Goal: Obtain resource: Obtain resource

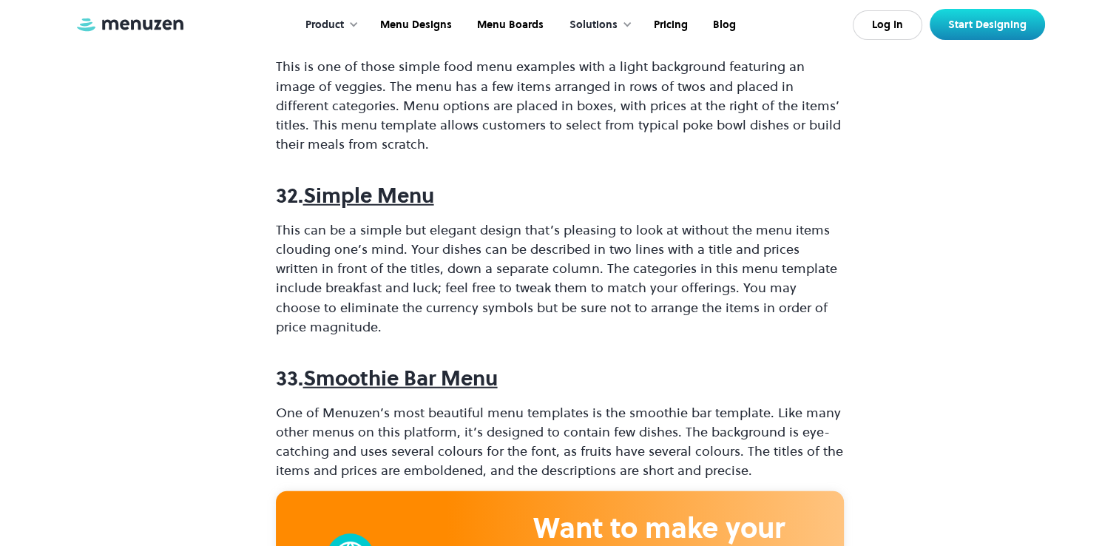
scroll to position [9374, 0]
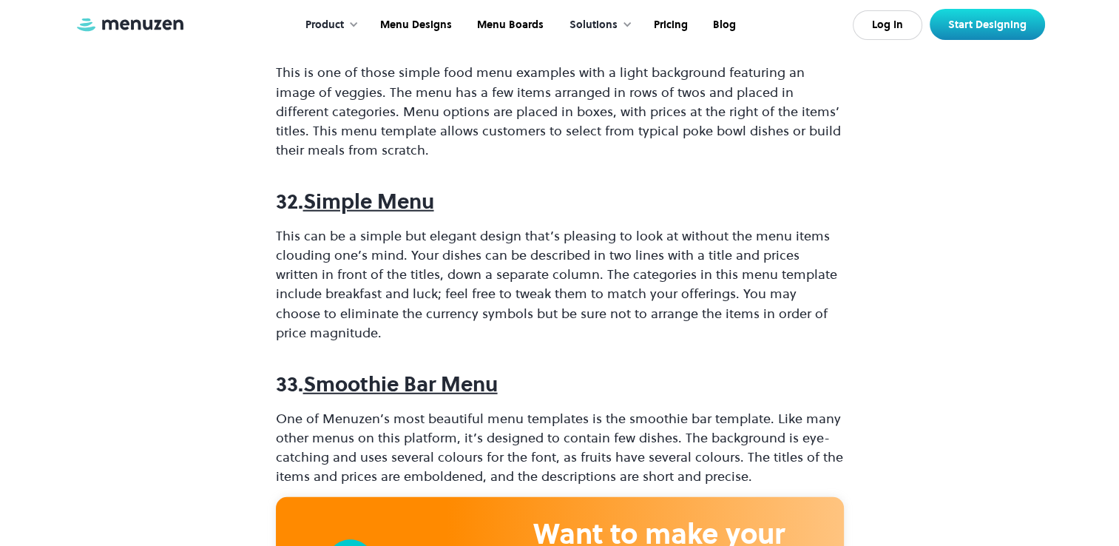
click at [350, 187] on strong "Simple Menu" at bounding box center [368, 201] width 131 height 28
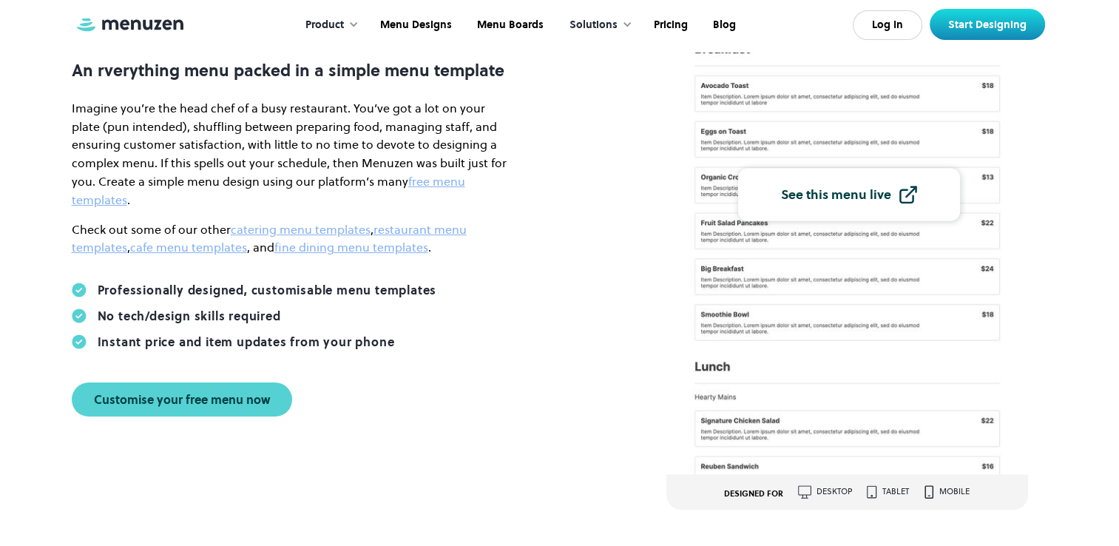
scroll to position [227, 0]
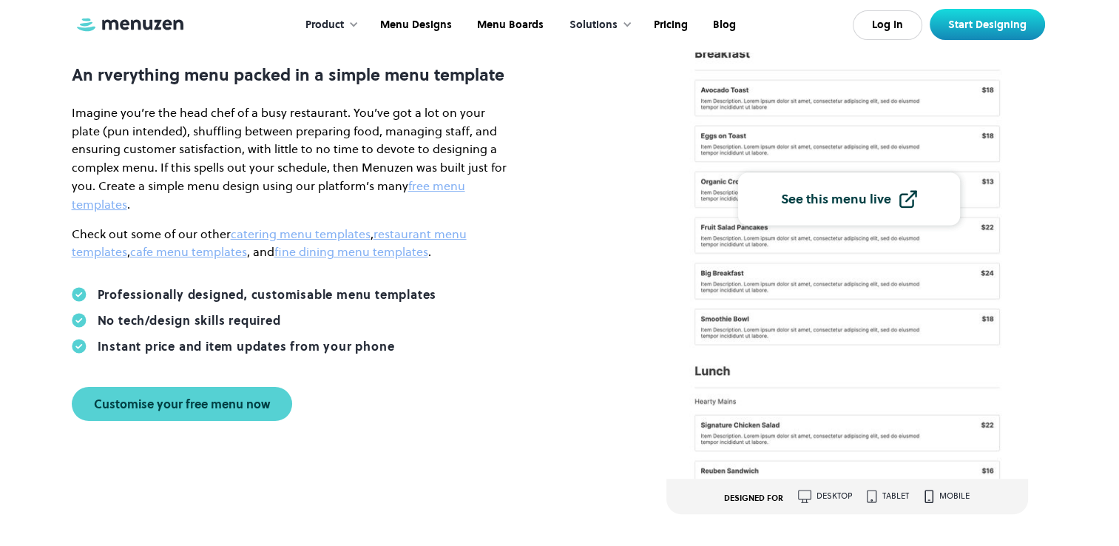
click at [583, 67] on div "Loved by 1000's of food businesses globally Simple Menu Template An rverything …" at bounding box center [559, 199] width 1065 height 630
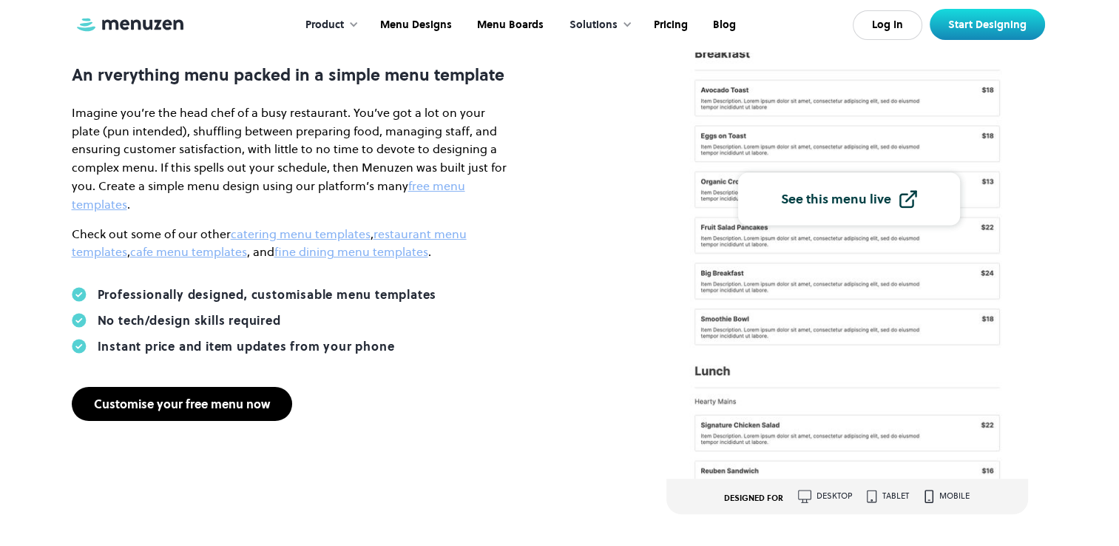
click at [183, 398] on div "Customise your free menu now" at bounding box center [182, 404] width 176 height 12
